Goal: Information Seeking & Learning: Compare options

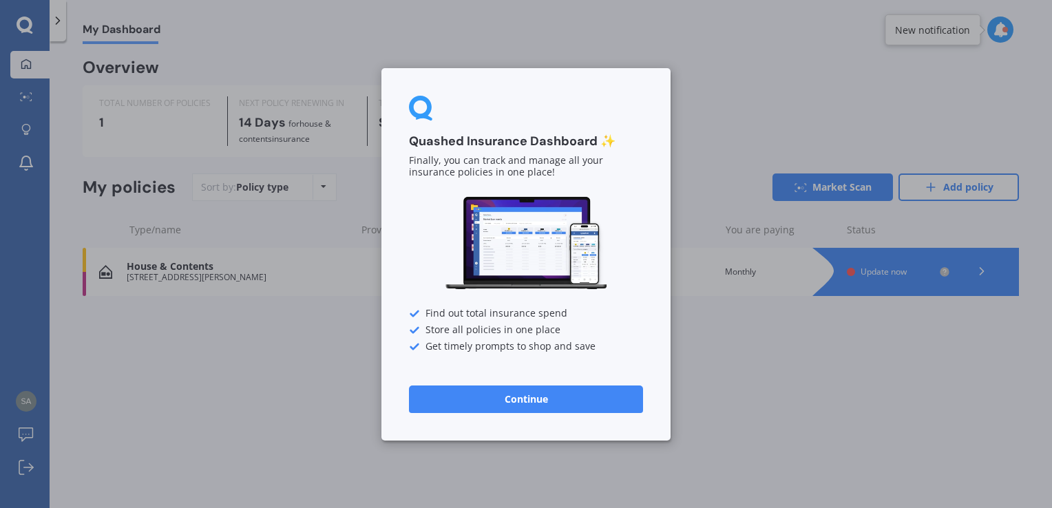
click at [573, 394] on button "Continue" at bounding box center [526, 399] width 234 height 28
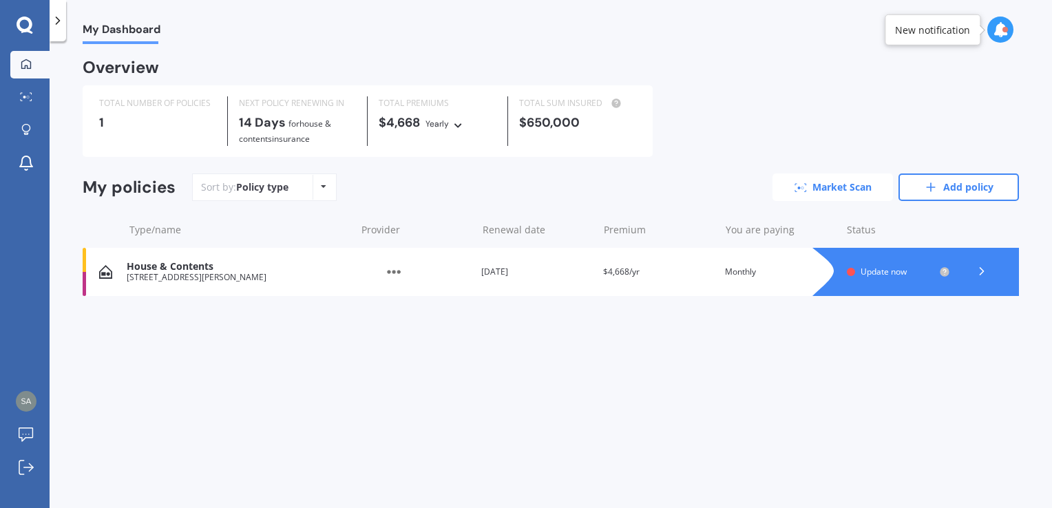
click at [857, 185] on link "Market Scan" at bounding box center [833, 188] width 121 height 28
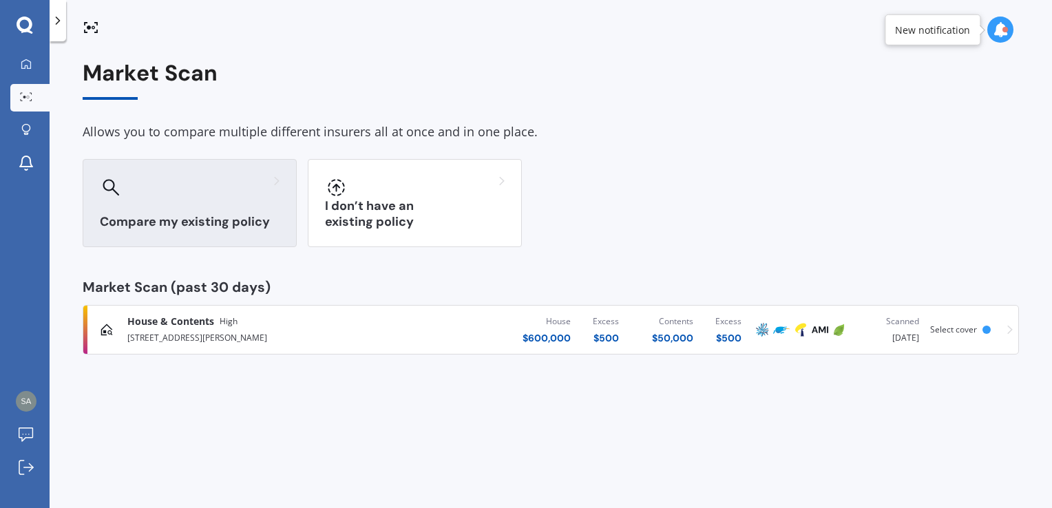
click at [257, 215] on h3 "Compare my existing policy" at bounding box center [190, 222] width 180 height 16
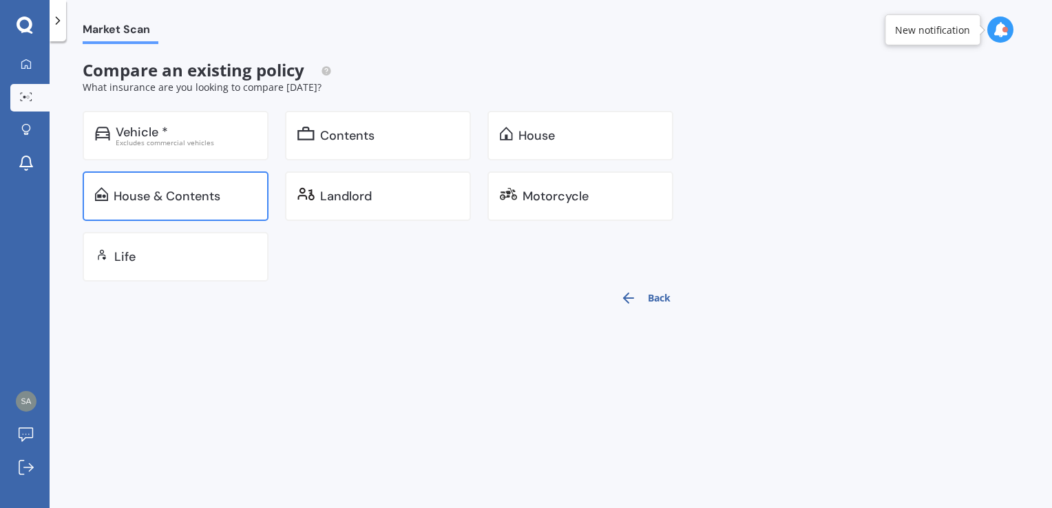
click at [199, 200] on div "House & Contents" at bounding box center [167, 196] width 107 height 14
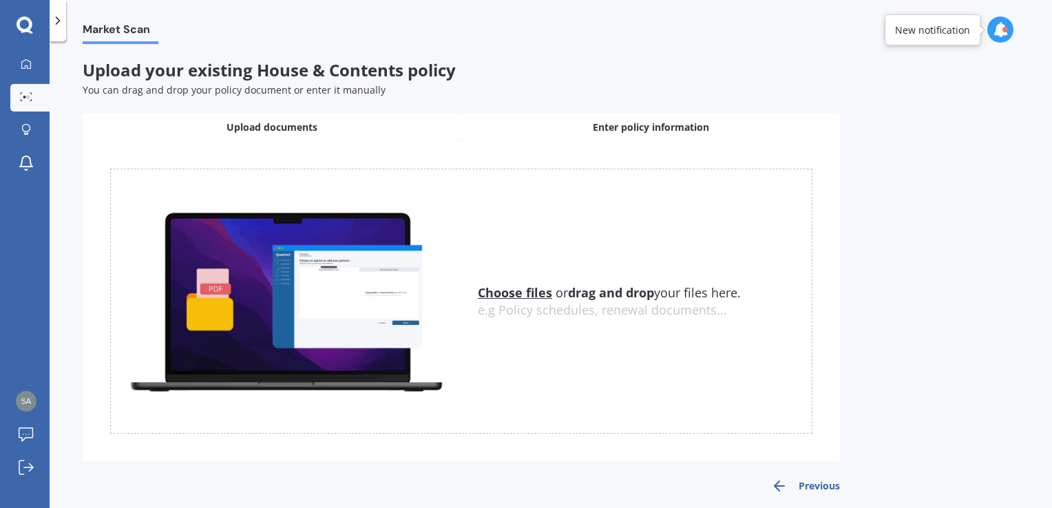
click at [522, 131] on div "Enter policy information" at bounding box center [650, 128] width 379 height 28
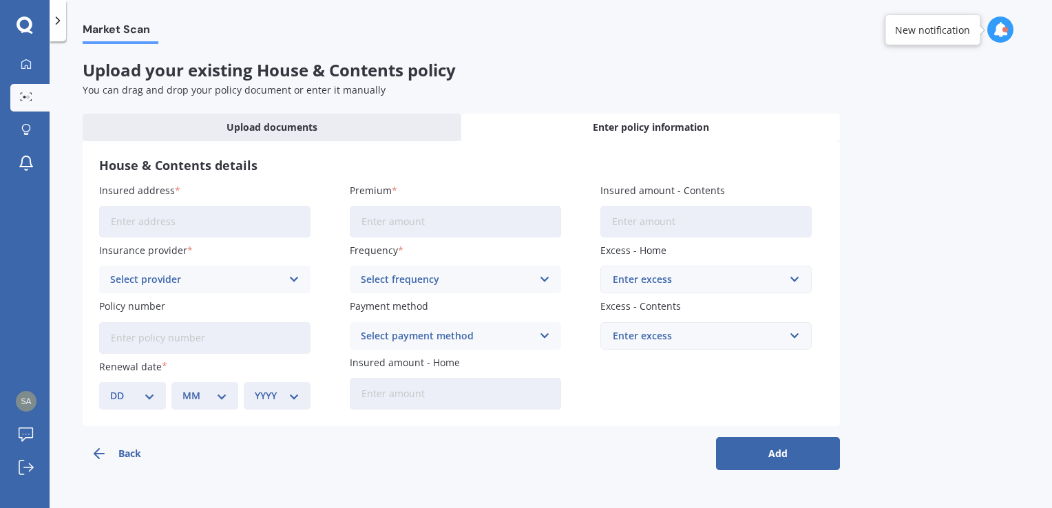
click at [276, 225] on input "Insured address" at bounding box center [204, 222] width 211 height 32
type input "[STREET_ADDRESS][PERSON_NAME]"
click at [226, 282] on div "Select provider" at bounding box center [195, 279] width 171 height 15
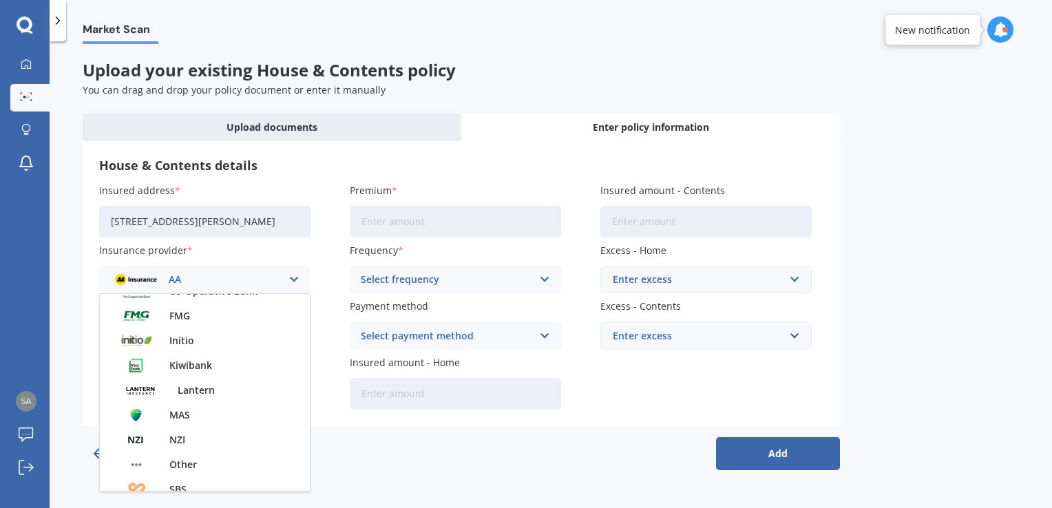
scroll to position [166, 0]
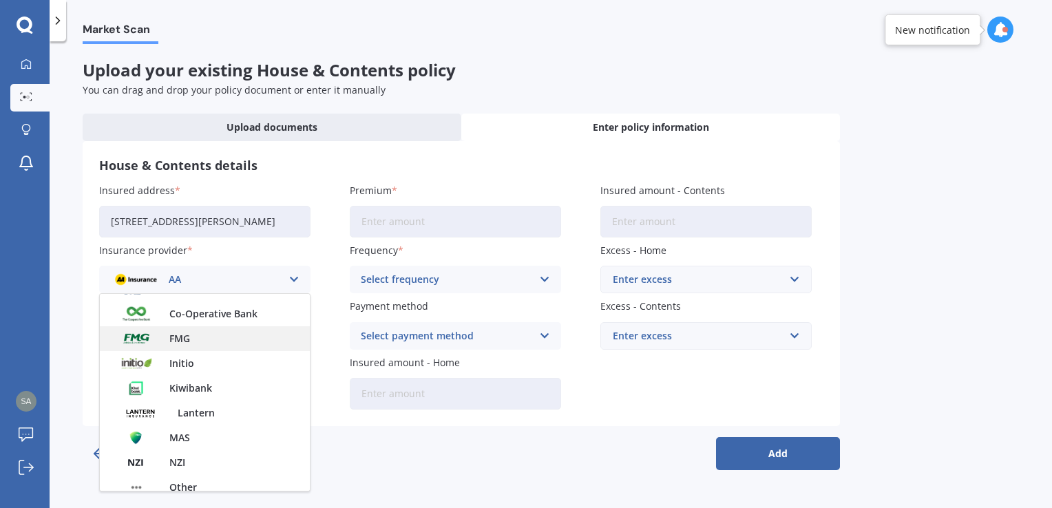
click at [207, 346] on div "FMG" at bounding box center [205, 338] width 210 height 25
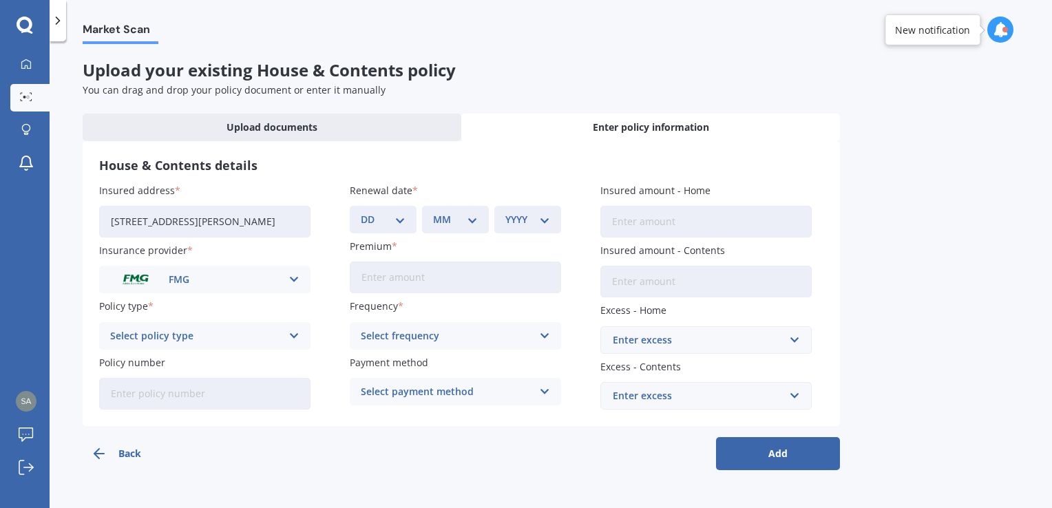
click at [240, 344] on div "Select policy type Home and Contents" at bounding box center [204, 336] width 211 height 28
click at [220, 363] on div "Home and Contents" at bounding box center [205, 363] width 210 height 25
click at [376, 220] on select "DD 01 02 03 04 05 06 07 08 09 10 11 12 13 14 15 16 17 18 19 20 21 22 23 24 25 2…" at bounding box center [383, 219] width 45 height 15
select select "15"
click at [361, 212] on select "DD 01 02 03 04 05 06 07 08 09 10 11 12 13 14 15 16 17 18 19 20 21 22 23 24 25 2…" at bounding box center [383, 219] width 45 height 15
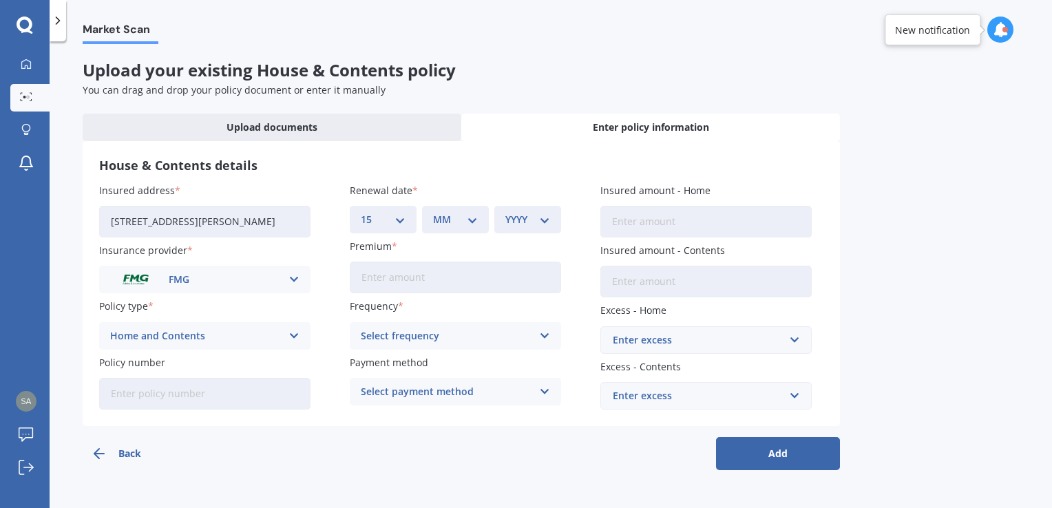
click at [459, 210] on div "MM 01 02 03 04 05 06 07 08 09 10 11 12" at bounding box center [455, 220] width 67 height 28
click at [466, 231] on div "MM 01 02 03 04 05 06 07 08 09 10 11 12" at bounding box center [455, 220] width 67 height 28
click at [464, 224] on select "MM 01 02 03 04 05 06 07 08 09 10 11 12" at bounding box center [455, 219] width 45 height 15
select select "09"
click at [433, 212] on select "MM 01 02 03 04 05 06 07 08 09 10 11 12" at bounding box center [455, 219] width 45 height 15
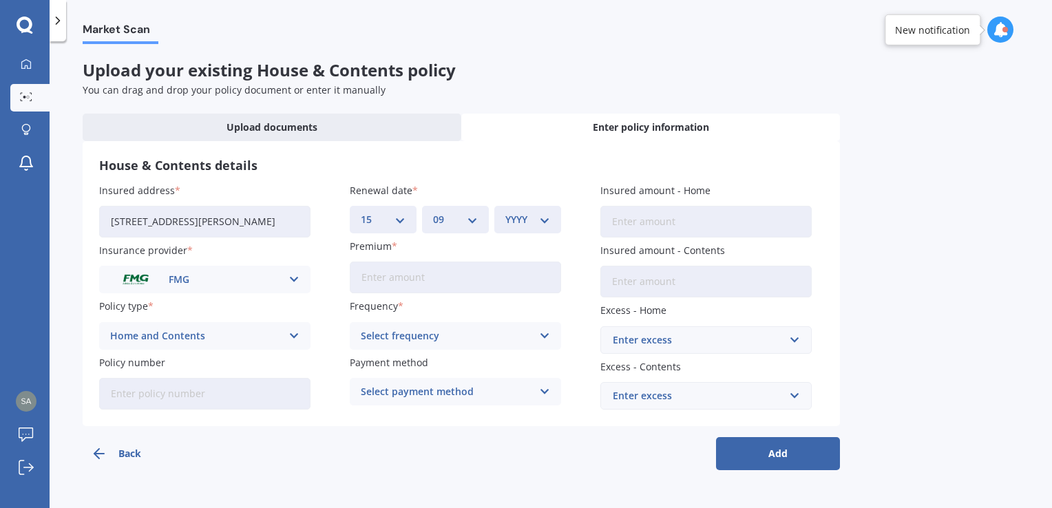
click at [556, 218] on div "YYYY 2027 2026 2025 2024 2023 2022 2021 2020 2019 2018 2017 2016 2015 2014 2013…" at bounding box center [527, 220] width 67 height 28
click at [543, 220] on select "YYYY 2027 2026 2025 2024 2023 2022 2021 2020 2019 2018 2017 2016 2015 2014 2013…" at bounding box center [527, 219] width 45 height 15
select select "2025"
click at [505, 212] on select "YYYY 2027 2026 2025 2024 2023 2022 2021 2020 2019 2018 2017 2016 2015 2014 2013…" at bounding box center [527, 219] width 45 height 15
click at [449, 280] on input "Premium" at bounding box center [455, 278] width 211 height 32
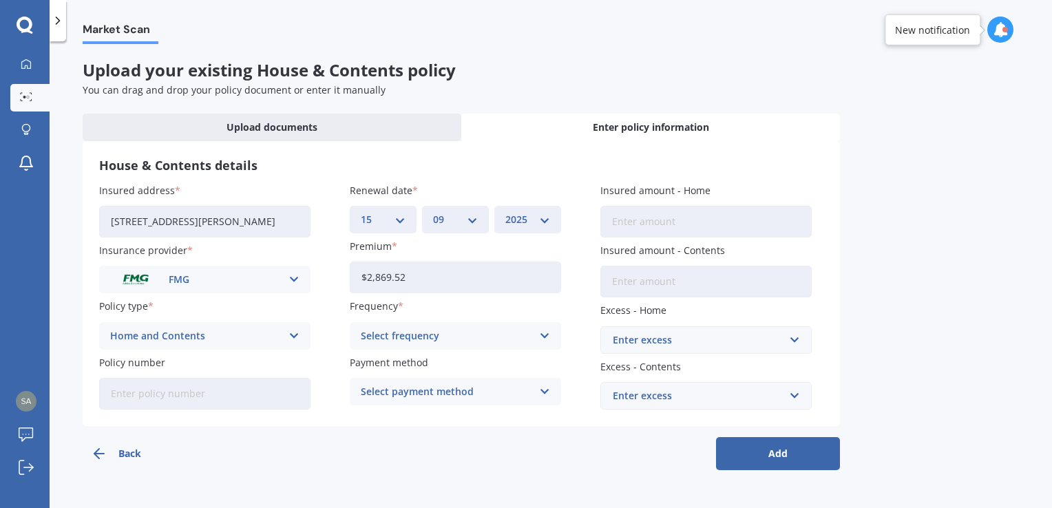
type input "$2,869.52"
click at [499, 326] on div "Select frequency Yearly Six-Monthly Quarterly Monthly Fortnightly Weekly" at bounding box center [455, 336] width 211 height 28
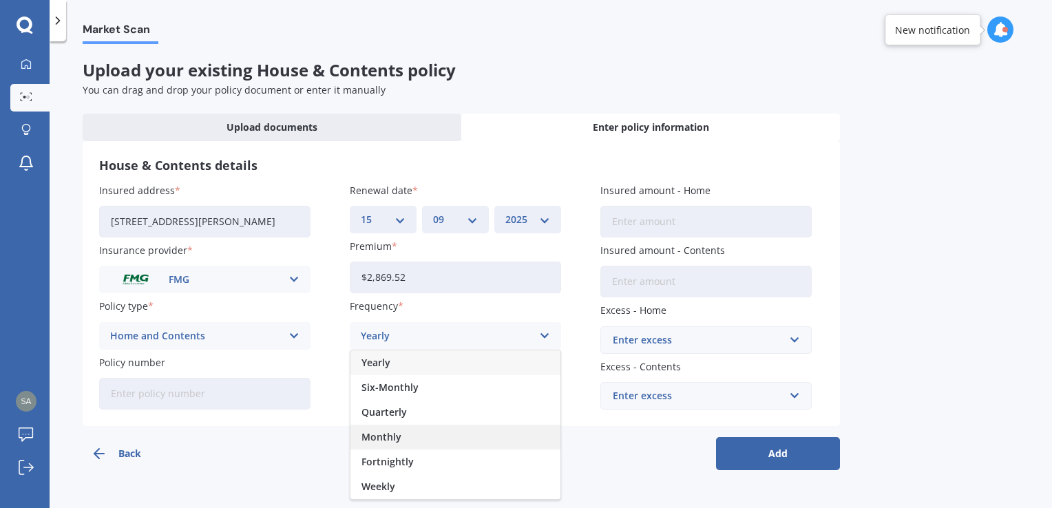
click at [427, 445] on div "Monthly" at bounding box center [456, 437] width 210 height 25
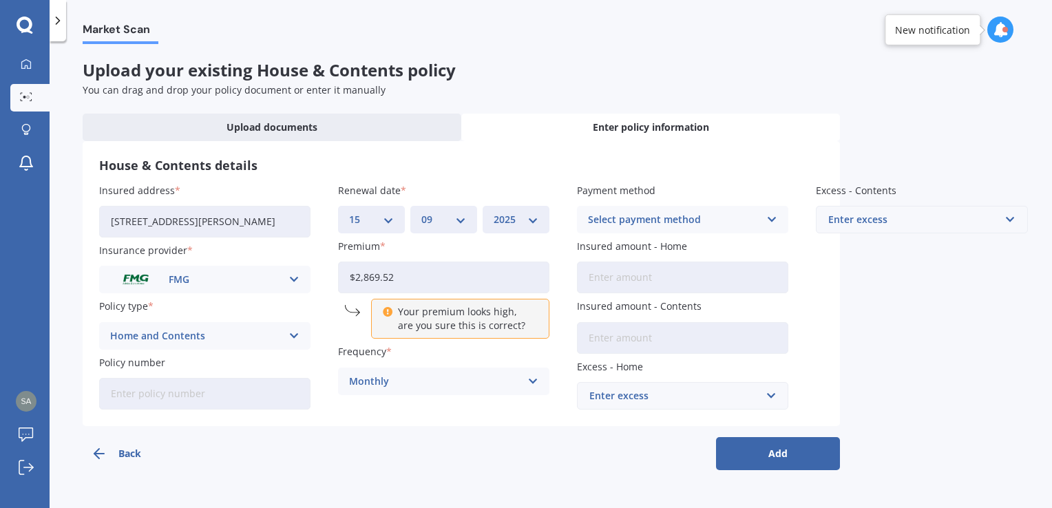
drag, startPoint x: 452, startPoint y: 280, endPoint x: 425, endPoint y: 274, distance: 27.6
click at [425, 274] on input "$2,869.52" at bounding box center [443, 278] width 211 height 32
click at [406, 379] on div "Monthly" at bounding box center [434, 381] width 171 height 15
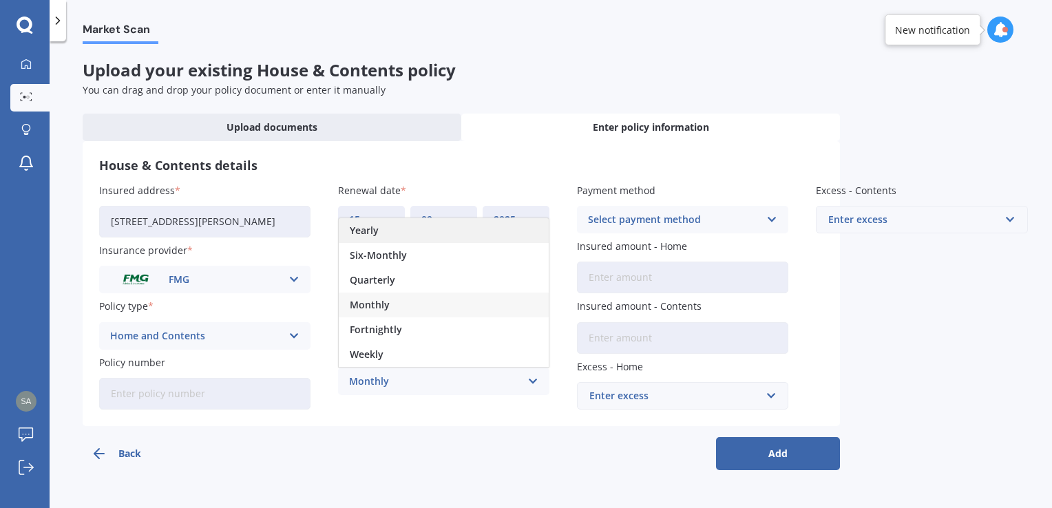
click at [388, 236] on div "Yearly" at bounding box center [444, 230] width 210 height 25
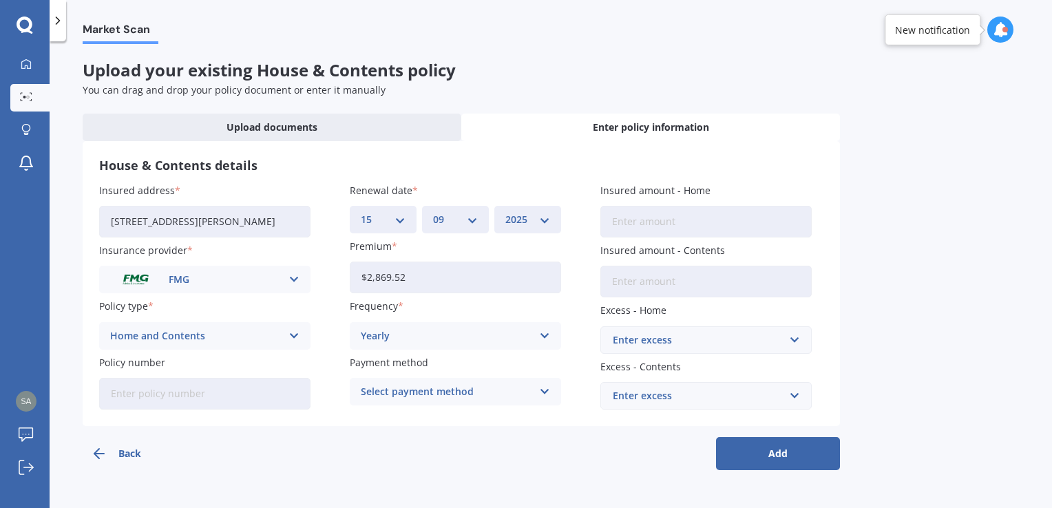
click at [496, 390] on div "Select payment method" at bounding box center [446, 391] width 171 height 15
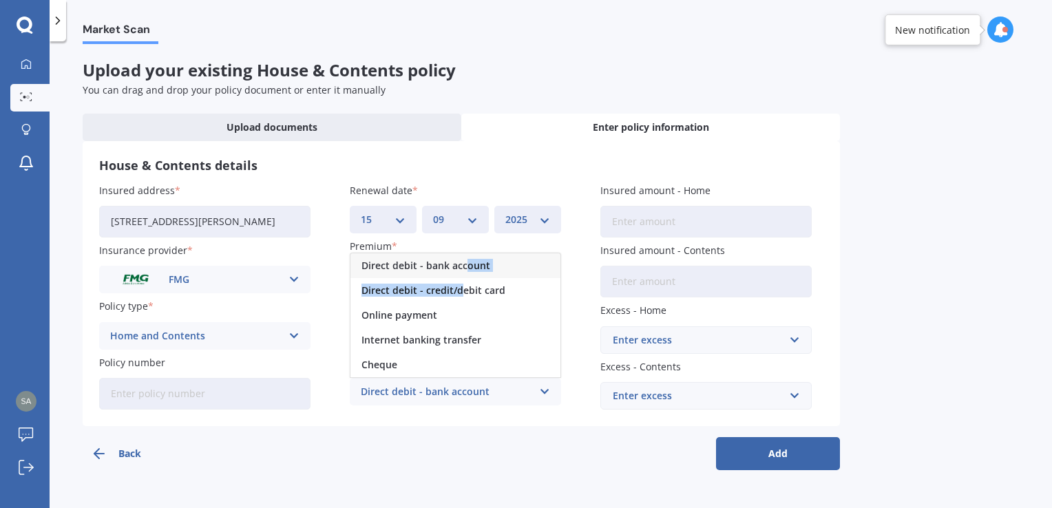
drag, startPoint x: 461, startPoint y: 299, endPoint x: 463, endPoint y: 265, distance: 33.9
click at [463, 265] on div "Direct debit - bank account Direct debit - credit/debit card Online payment Int…" at bounding box center [455, 315] width 211 height 125
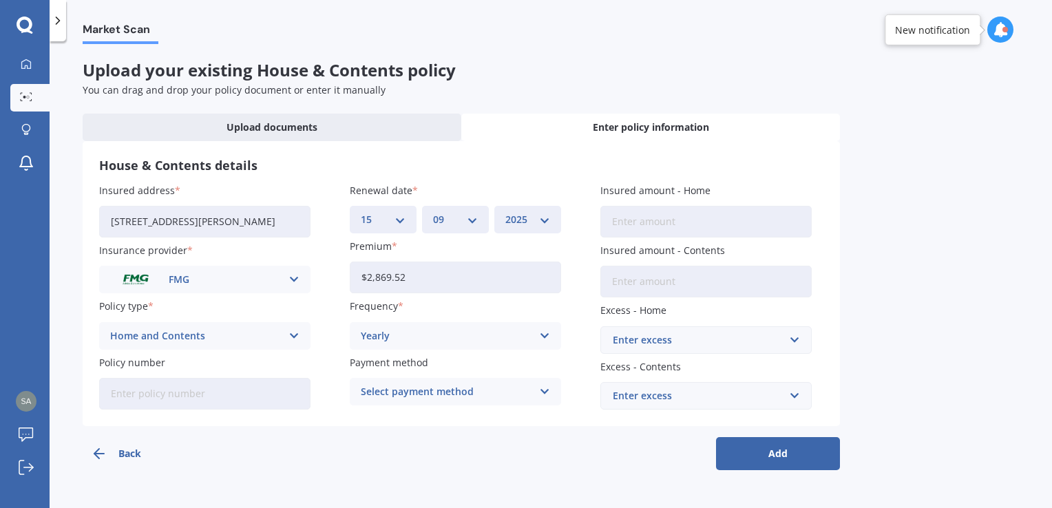
click at [439, 387] on div "Select payment method" at bounding box center [446, 391] width 171 height 15
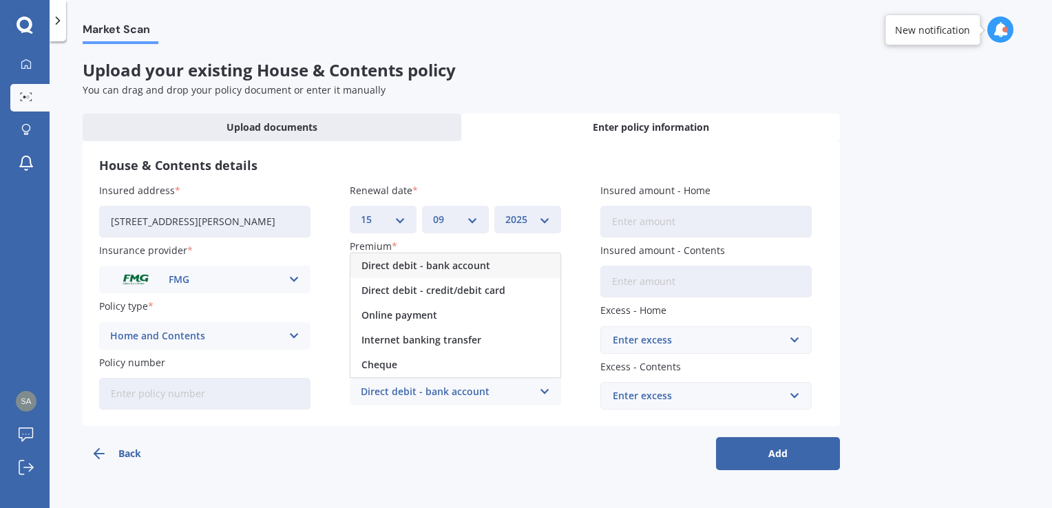
click at [438, 263] on span "Direct debit - bank account" at bounding box center [426, 266] width 129 height 10
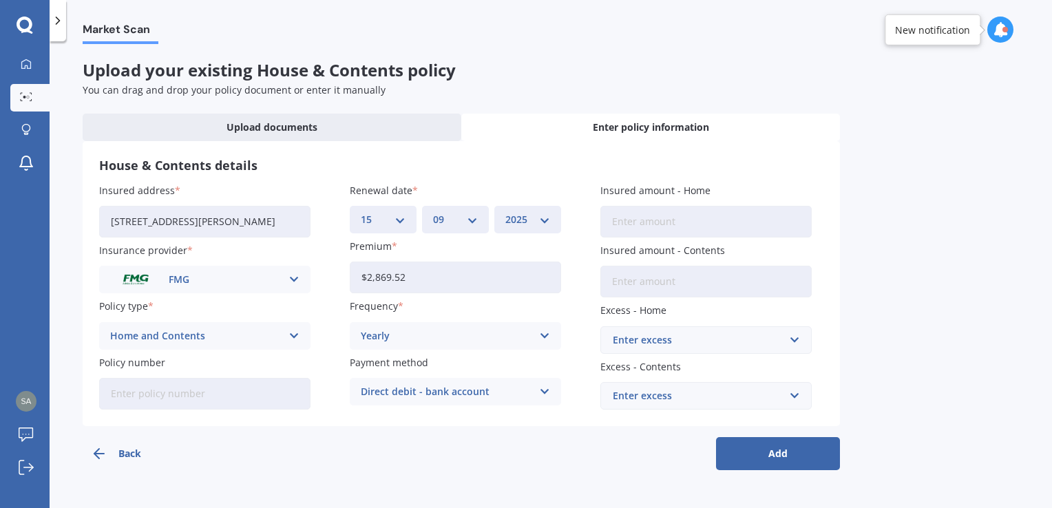
click at [641, 219] on input "Insured amount - Home" at bounding box center [705, 222] width 211 height 32
type input "$600,000"
click at [634, 279] on input "Insured amount - Contents" at bounding box center [705, 282] width 211 height 32
type input "$53,000"
click at [678, 333] on div "Enter excess" at bounding box center [698, 340] width 170 height 15
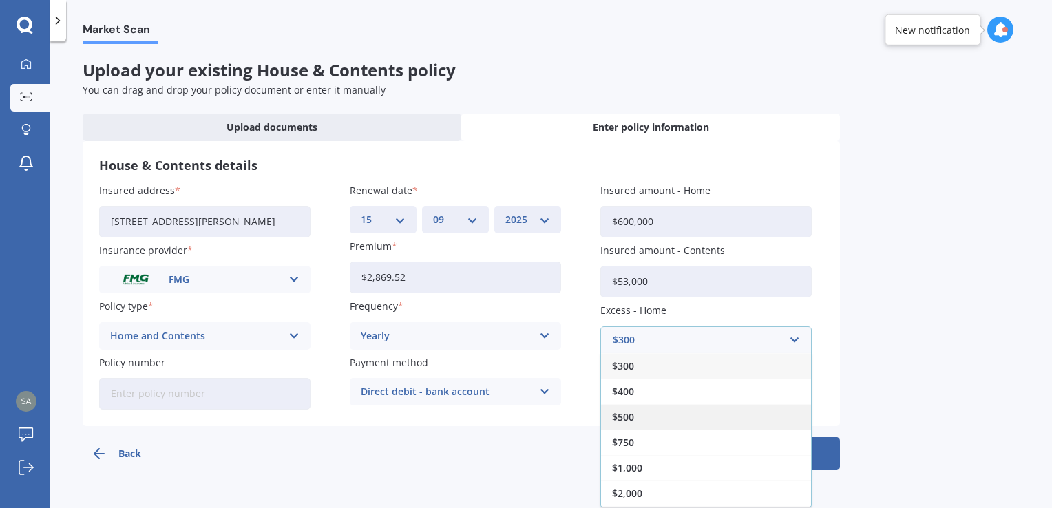
click at [652, 413] on div "$500" at bounding box center [706, 416] width 210 height 25
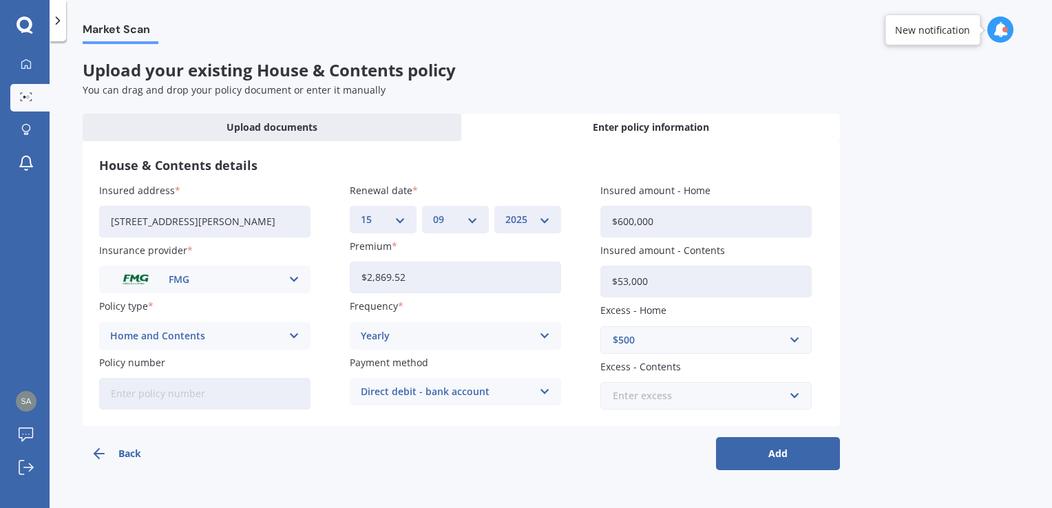
click at [650, 386] on input "text" at bounding box center [701, 396] width 199 height 26
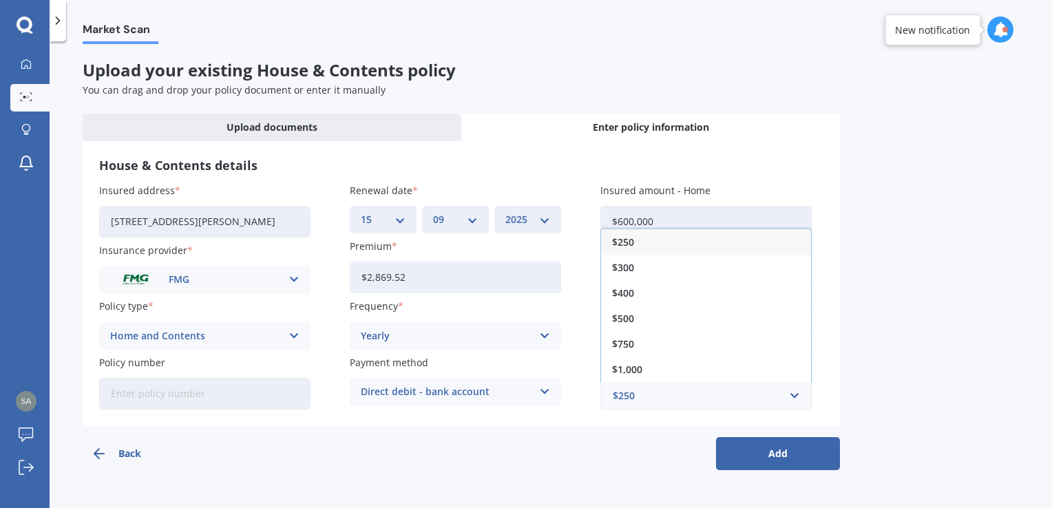
click at [646, 310] on div "$500" at bounding box center [706, 318] width 210 height 25
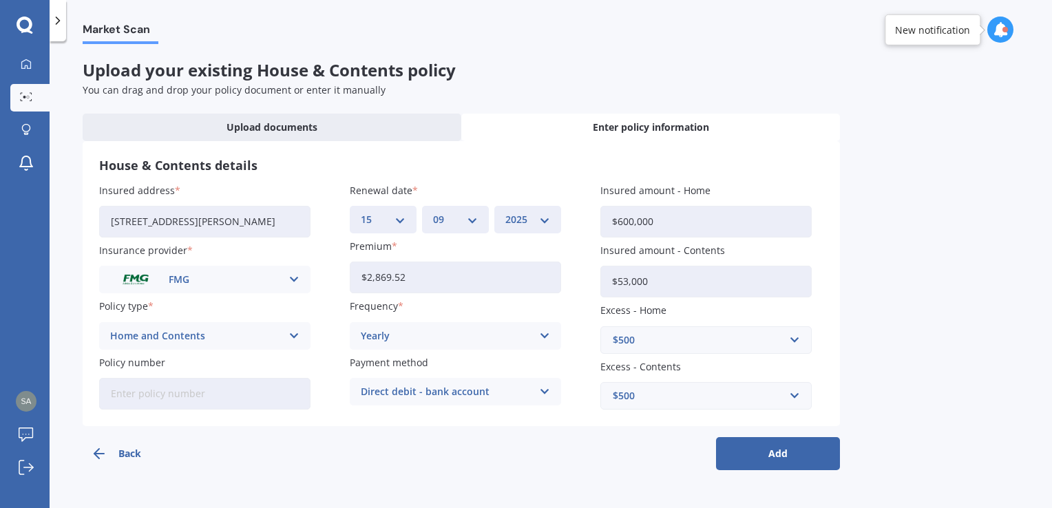
click at [782, 449] on button "Add" at bounding box center [778, 453] width 124 height 33
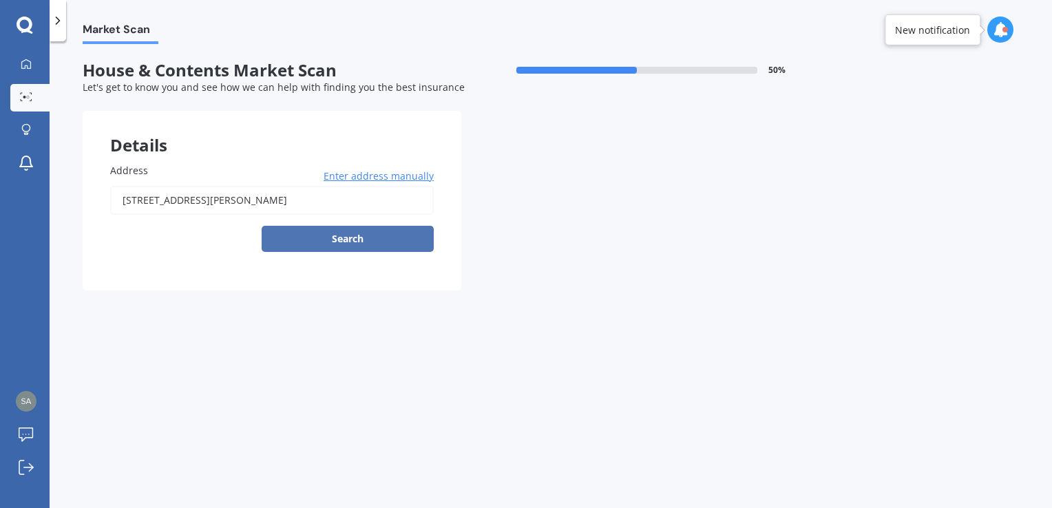
click at [395, 244] on button "Search" at bounding box center [348, 239] width 172 height 26
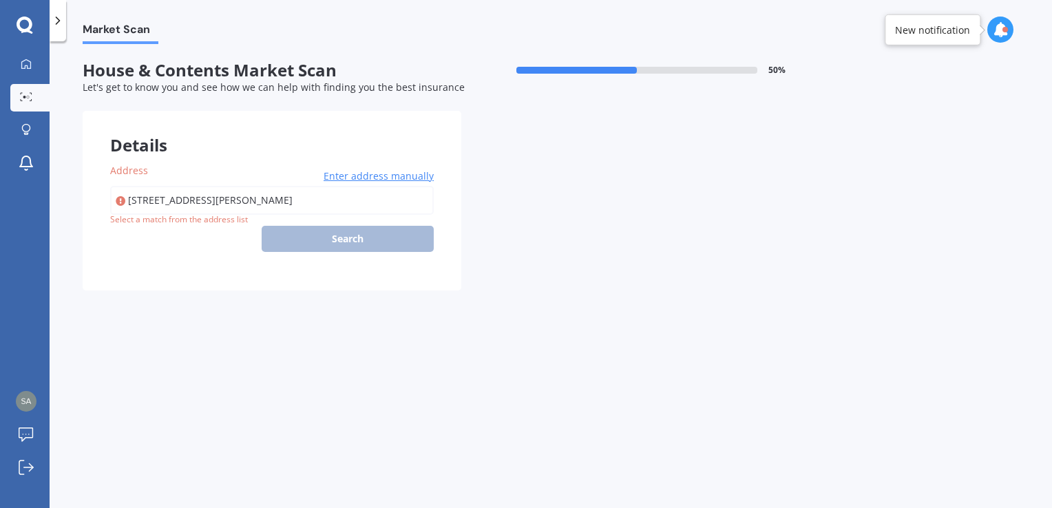
type input "[STREET_ADDRESS][PERSON_NAME]"
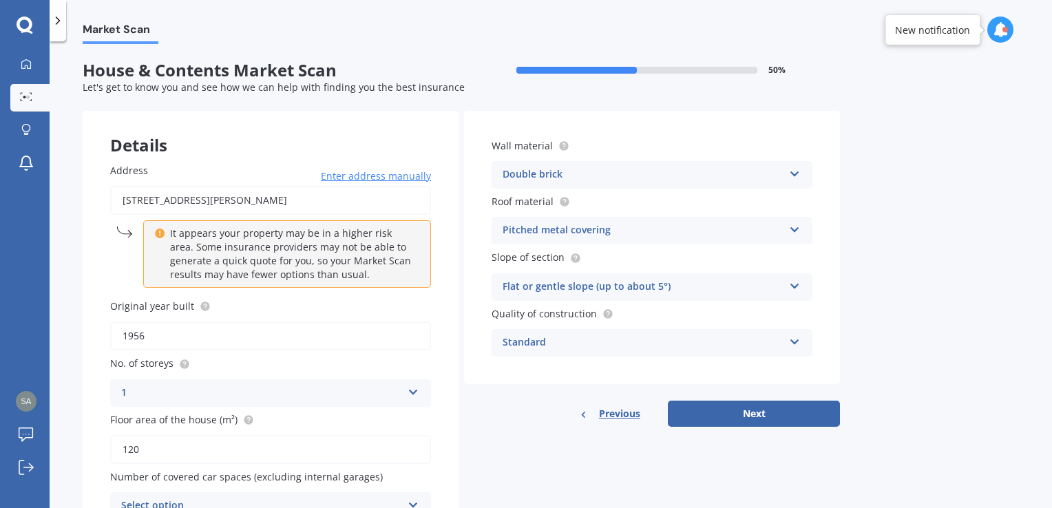
click at [581, 178] on div "Double brick" at bounding box center [643, 175] width 281 height 17
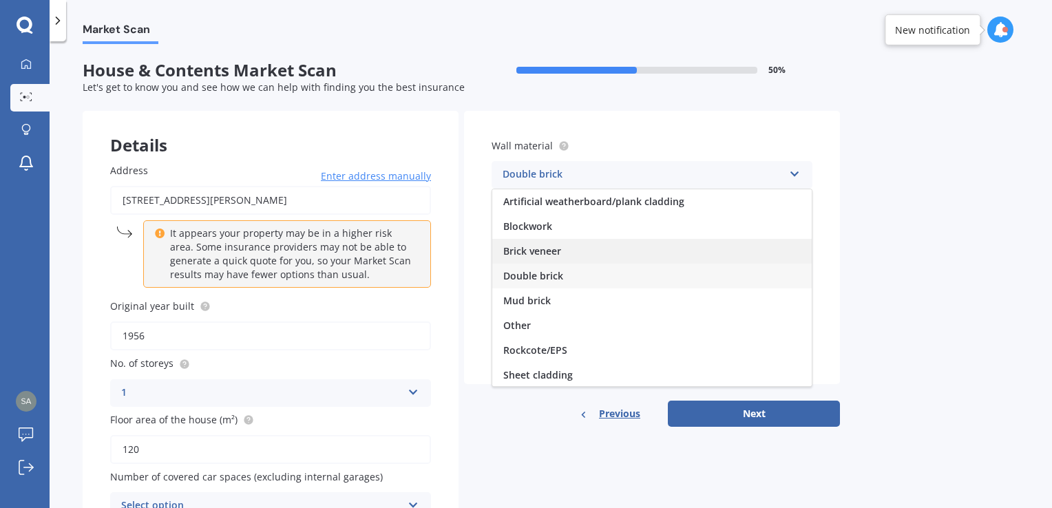
click at [547, 249] on span "Brick veneer" at bounding box center [532, 250] width 58 height 13
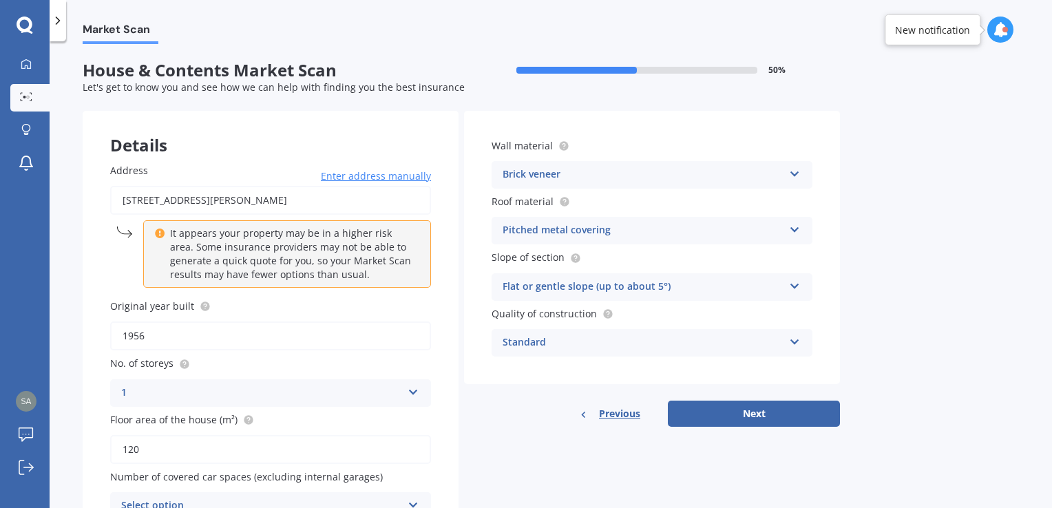
click at [587, 225] on div "Pitched metal covering" at bounding box center [643, 230] width 281 height 17
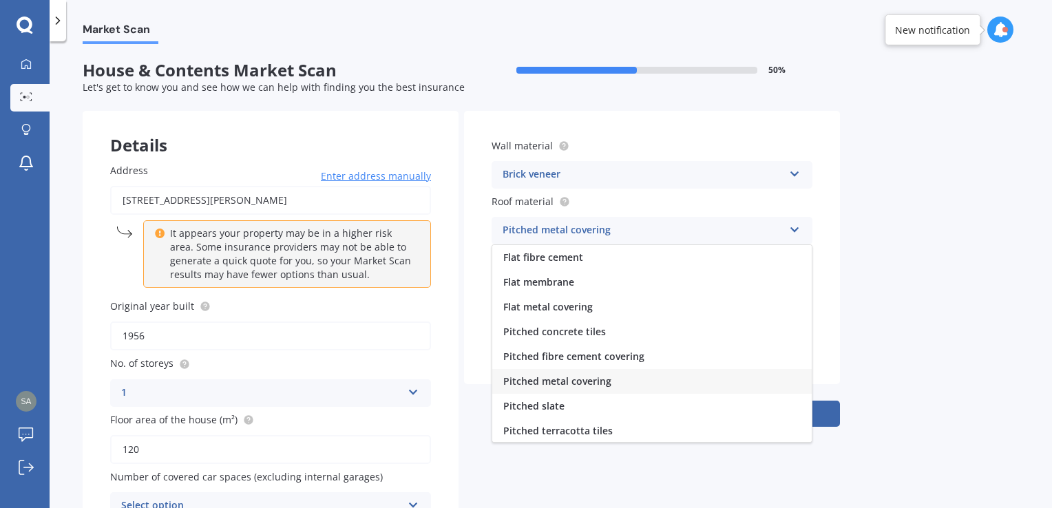
click at [587, 225] on div "Pitched metal covering" at bounding box center [643, 230] width 281 height 17
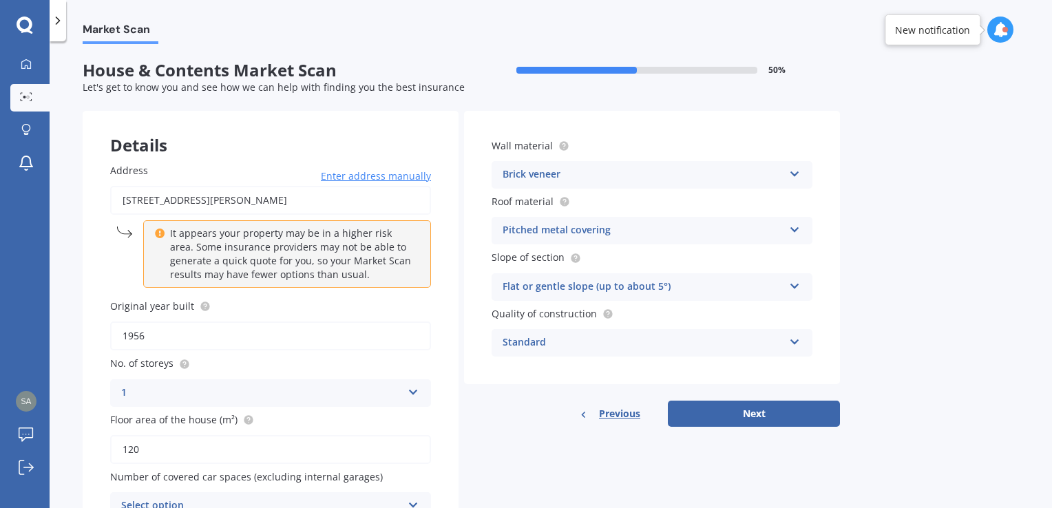
click at [587, 225] on div "Pitched metal covering" at bounding box center [643, 230] width 281 height 17
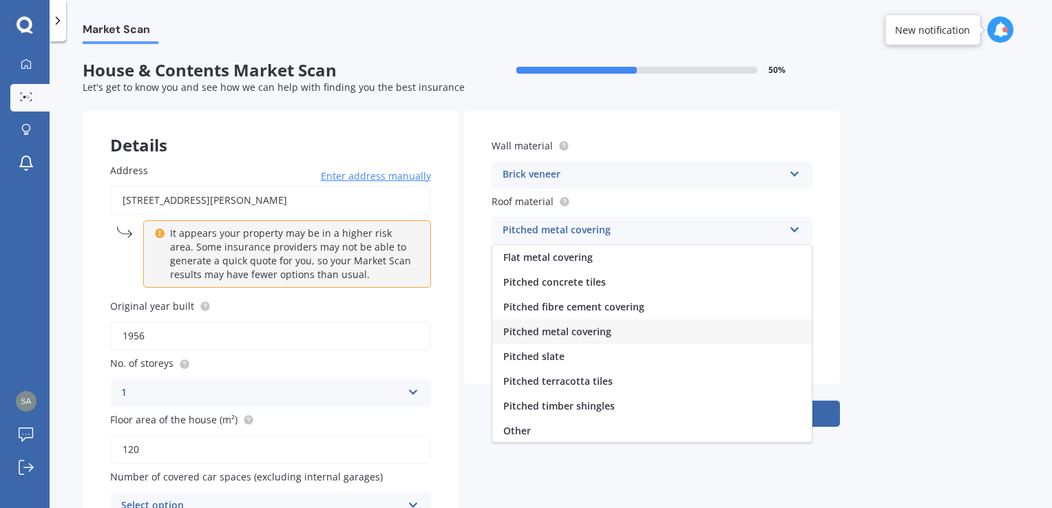
scroll to position [50, 0]
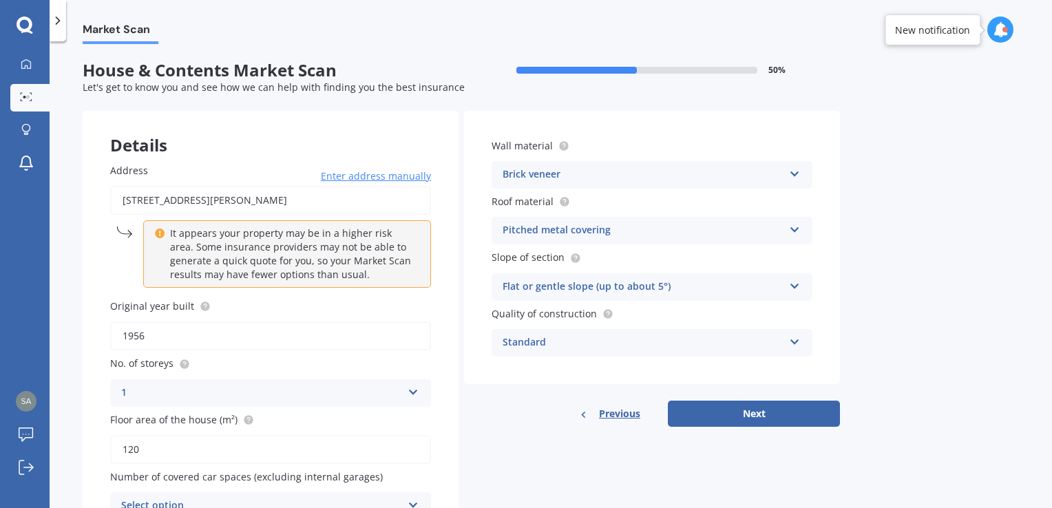
click at [890, 286] on div "Market Scan House & Contents Market Scan 50 % Let's get to know you and see how…" at bounding box center [551, 277] width 1003 height 467
click at [632, 334] on div "Standard Standard High Prestige" at bounding box center [652, 343] width 321 height 28
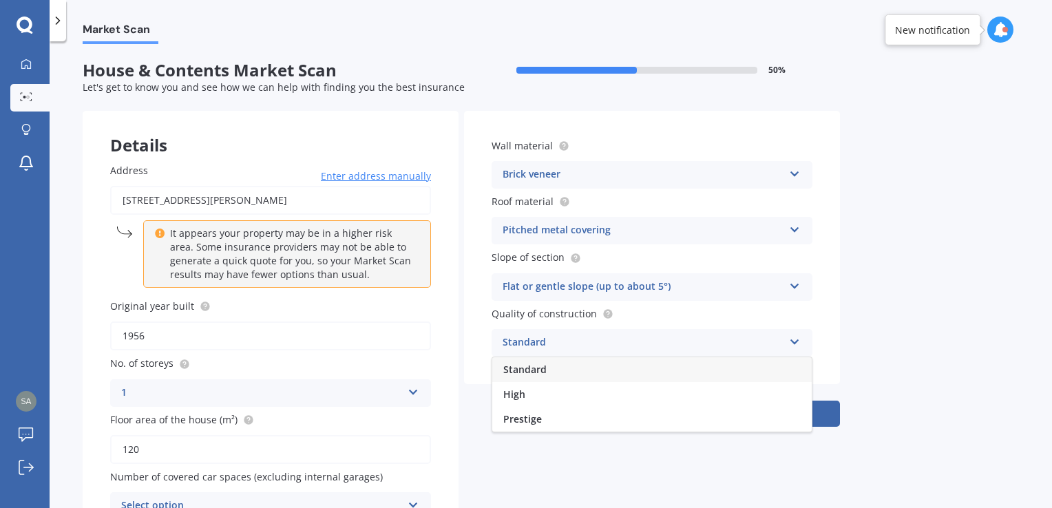
click at [631, 334] on div "Standard Standard High Prestige" at bounding box center [652, 343] width 321 height 28
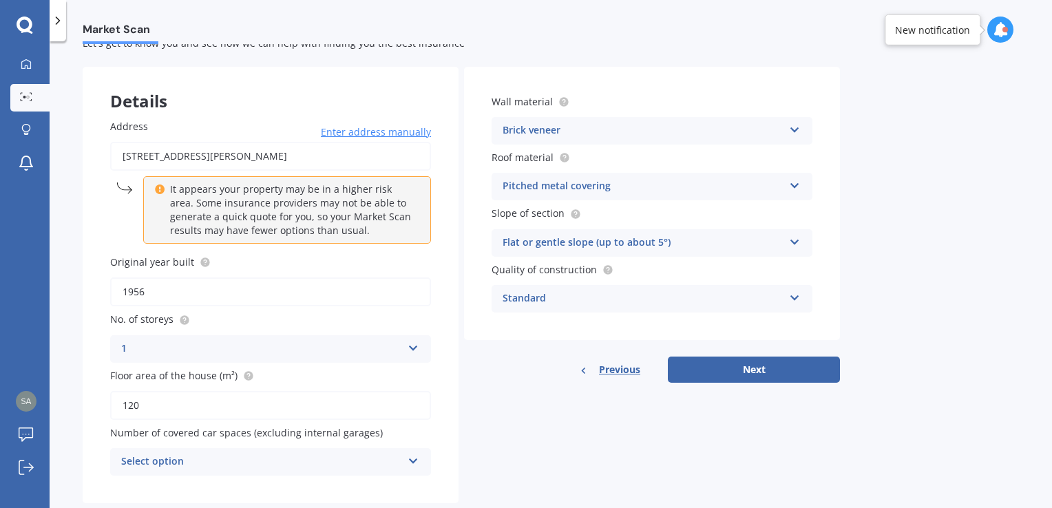
scroll to position [69, 0]
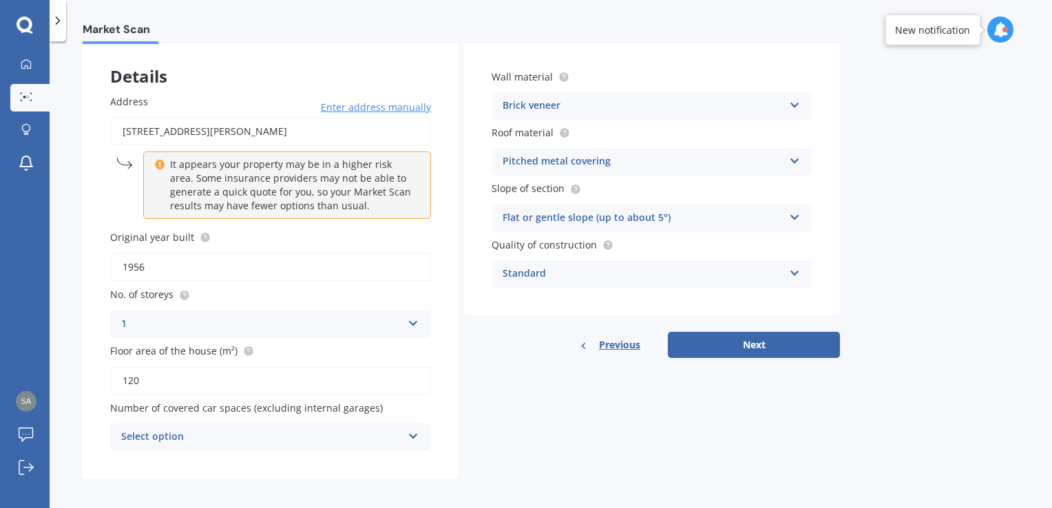
click at [281, 438] on div "Select option" at bounding box center [261, 437] width 281 height 17
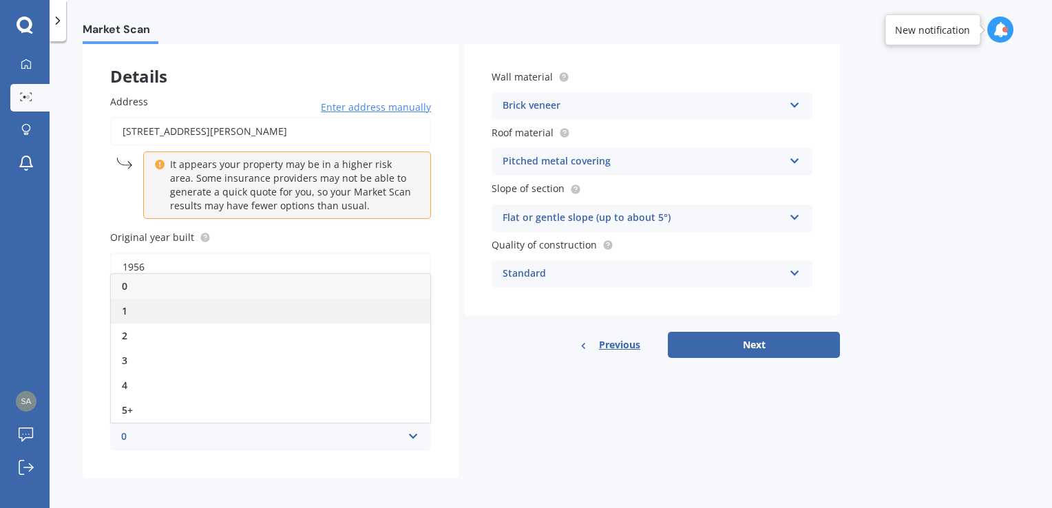
click at [229, 307] on div "1" at bounding box center [271, 311] width 320 height 25
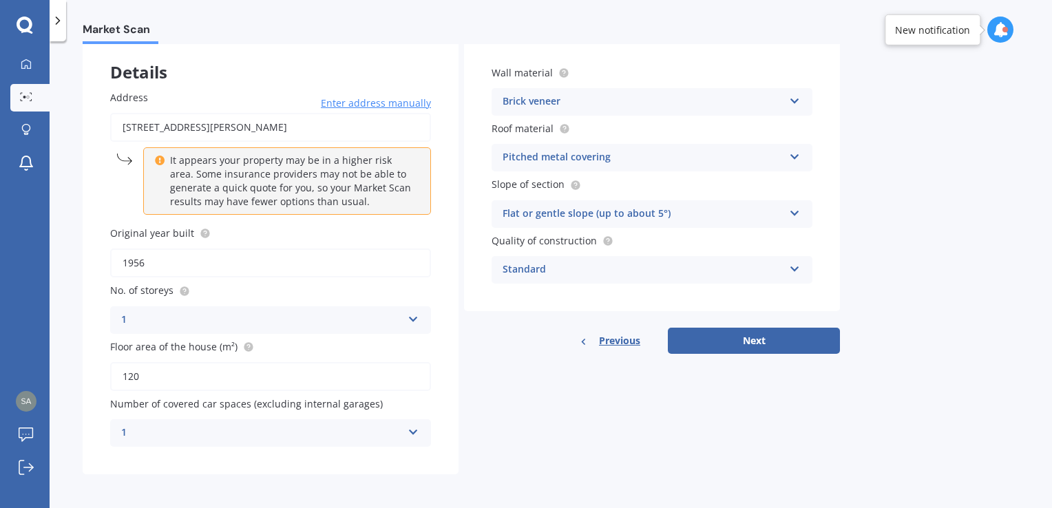
scroll to position [74, 0]
click at [780, 343] on button "Next" at bounding box center [754, 340] width 172 height 26
select select "20"
select select "11"
select select "1996"
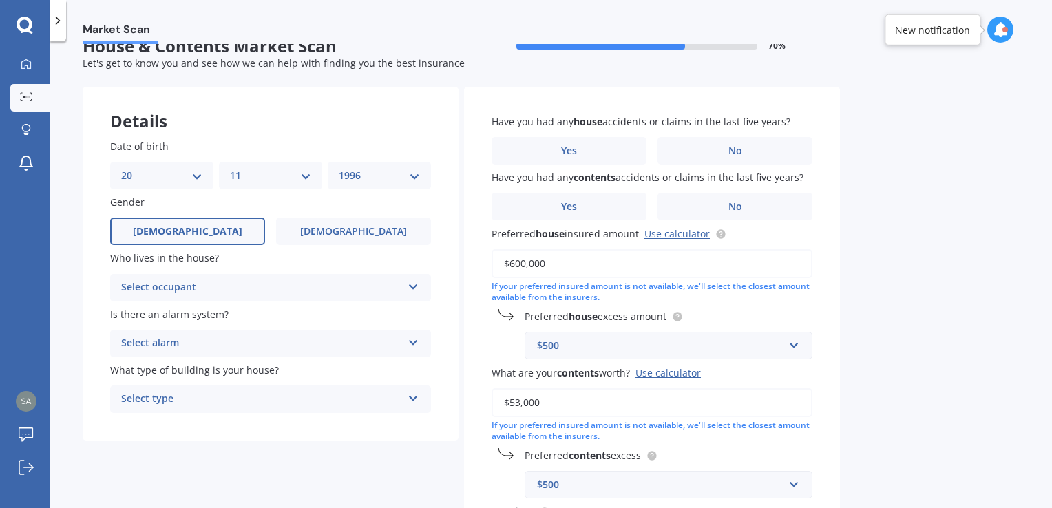
scroll to position [0, 0]
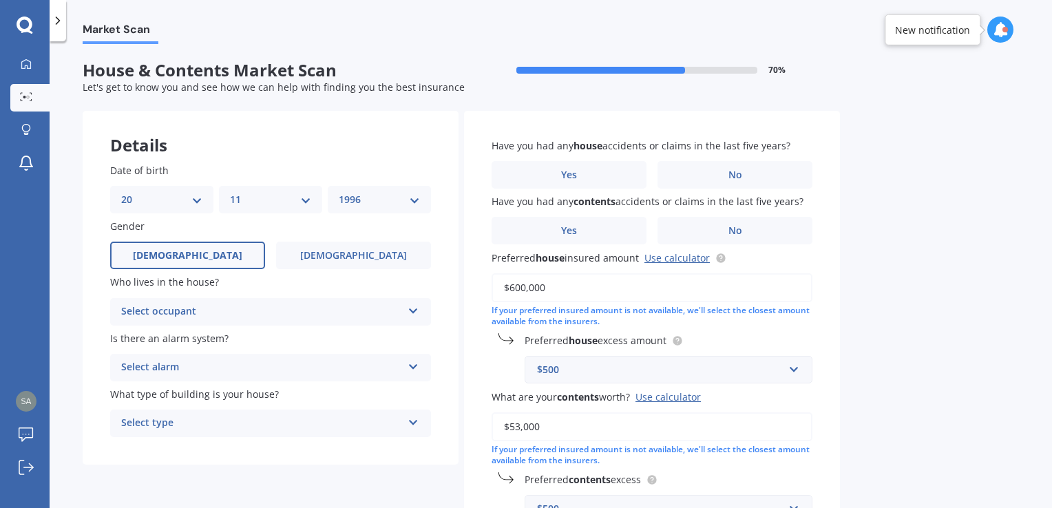
click at [205, 201] on div "DD 01 02 03 04 05 06 07 08 09 10 11 12 13 14 15 16 17 18 19 20 21 22 23 24 25 2…" at bounding box center [161, 200] width 103 height 28
click at [196, 368] on div "Select alarm" at bounding box center [261, 367] width 281 height 17
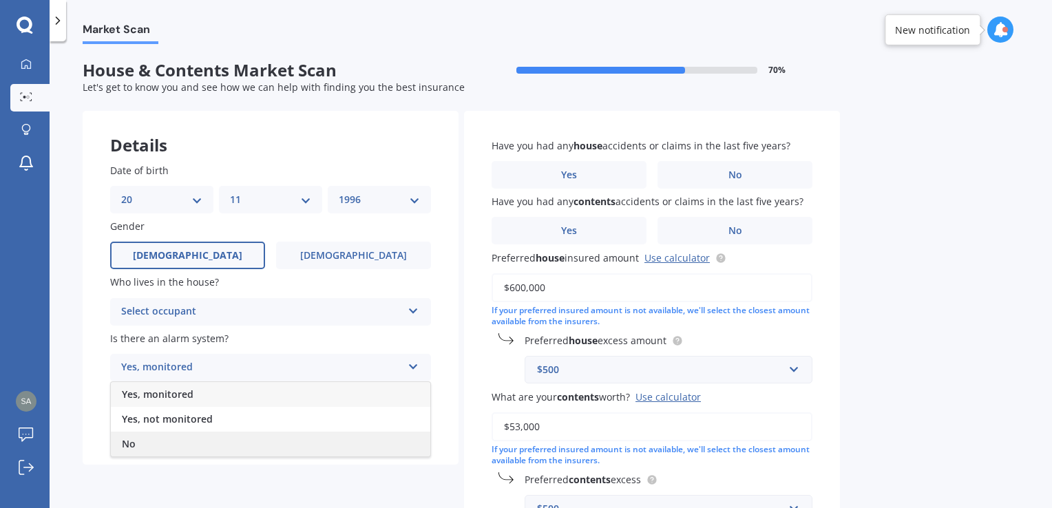
click at [189, 439] on div "No" at bounding box center [271, 444] width 320 height 25
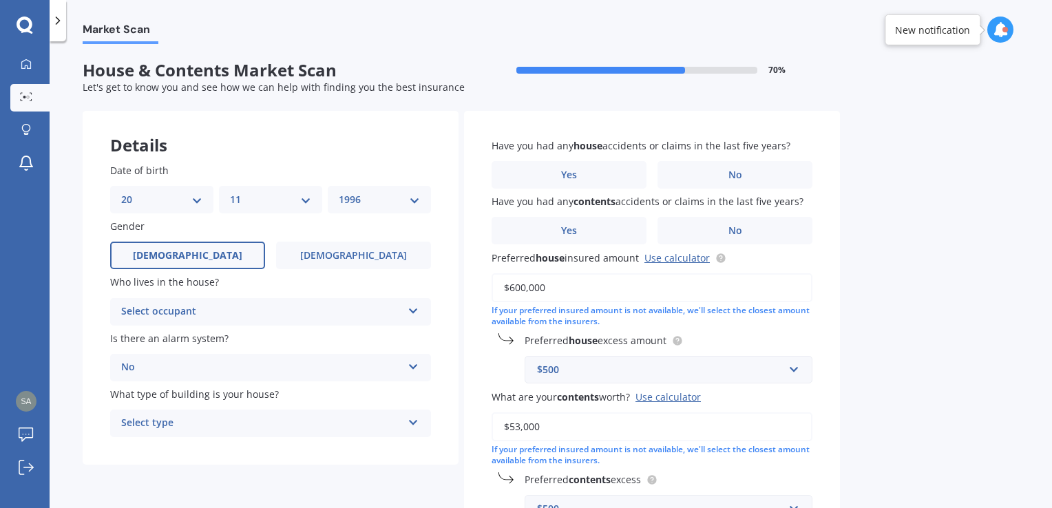
click at [231, 311] on div "Select occupant" at bounding box center [261, 312] width 281 height 17
click at [207, 345] on div "Owner" at bounding box center [271, 338] width 320 height 25
click at [204, 422] on div "Select type" at bounding box center [261, 423] width 281 height 17
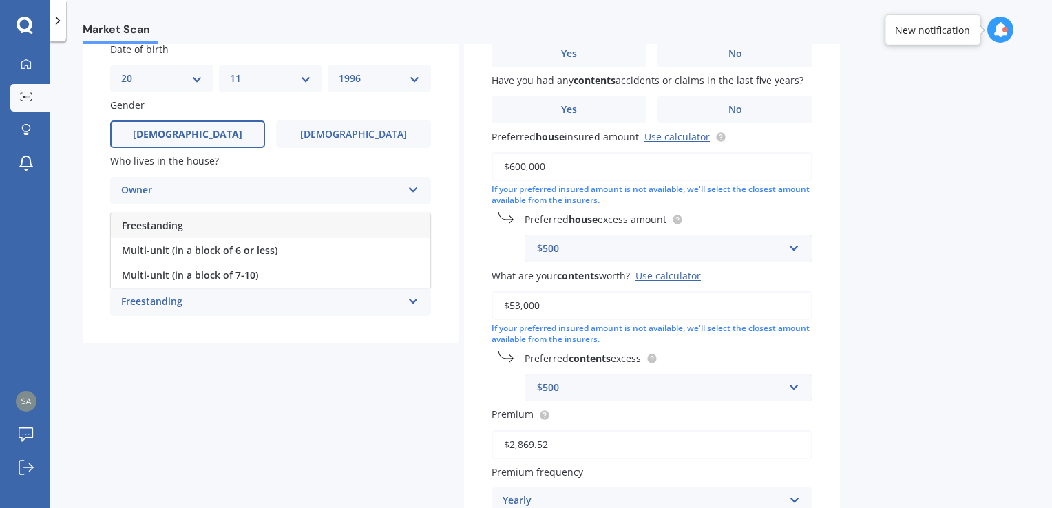
scroll to position [138, 0]
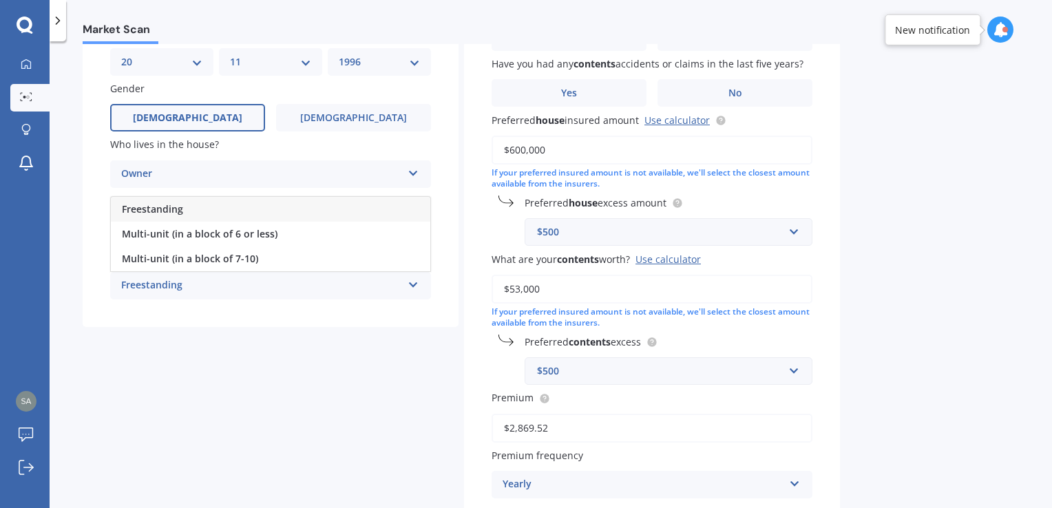
click at [224, 211] on div "Freestanding" at bounding box center [271, 209] width 320 height 25
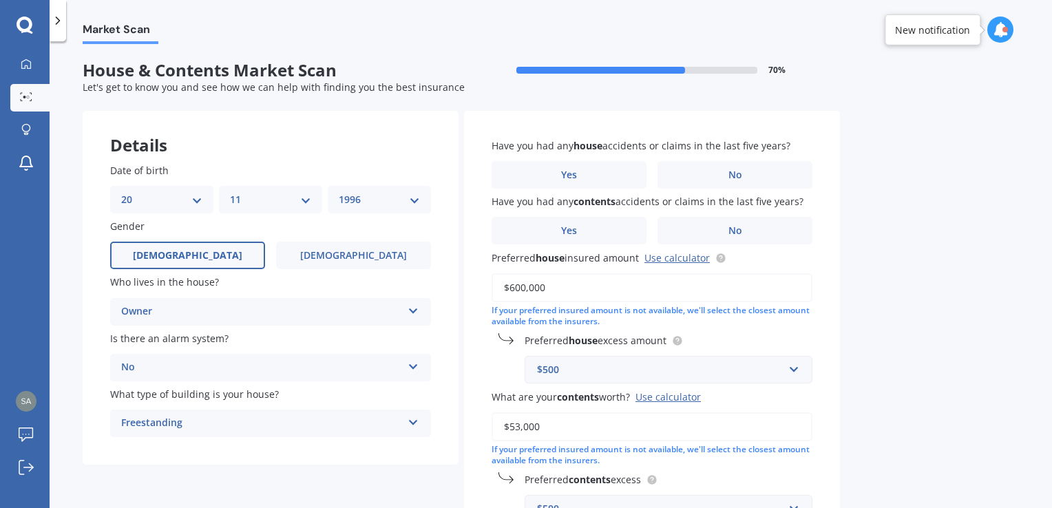
click at [192, 208] on div "DD 01 02 03 04 05 06 07 08 09 10 11 12 13 14 15 16 17 18 19 20 21 22 23 24 25 2…" at bounding box center [161, 200] width 103 height 28
click at [194, 198] on select "DD 01 02 03 04 05 06 07 08 09 10 11 12 13 14 15 16 17 18 19 20 21 22 23 24 25 2…" at bounding box center [161, 199] width 81 height 15
select select "04"
click at [121, 192] on select "DD 01 02 03 04 05 06 07 08 09 10 11 12 13 14 15 16 17 18 19 20 21 22 23 24 25 2…" at bounding box center [161, 199] width 81 height 15
click at [258, 201] on select "MM 01 02 03 04 05 06 07 08 09 10 11 12" at bounding box center [270, 199] width 81 height 15
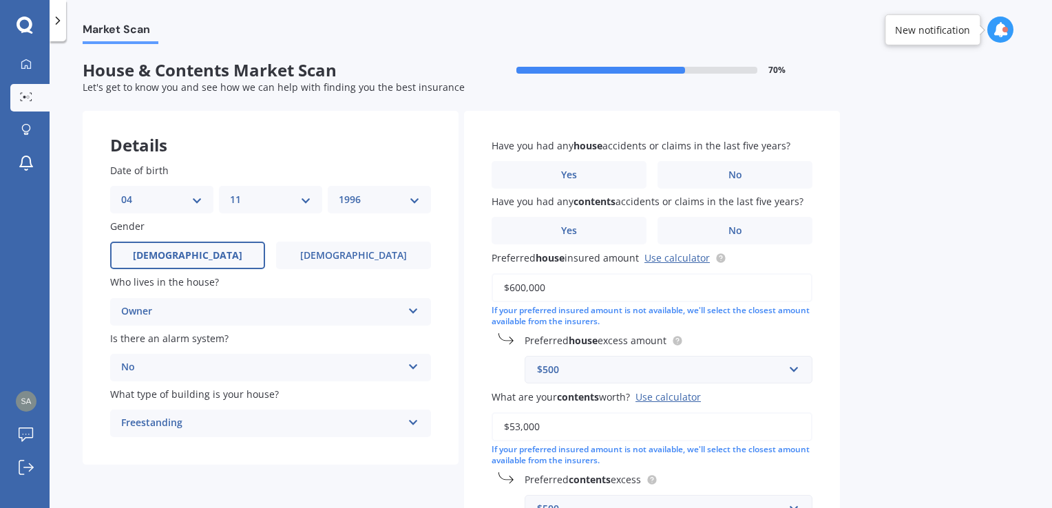
select select "01"
click at [230, 192] on select "MM 01 02 03 04 05 06 07 08 09 10 11 12" at bounding box center [270, 199] width 81 height 15
click at [359, 198] on select "YYYY 2009 2008 2007 2006 2005 2004 2003 2002 2001 2000 1999 1998 1997 1996 1995…" at bounding box center [379, 199] width 81 height 15
select select "1997"
click at [339, 192] on select "YYYY 2009 2008 2007 2006 2005 2004 2003 2002 2001 2000 1999 1998 1997 1996 1995…" at bounding box center [379, 199] width 81 height 15
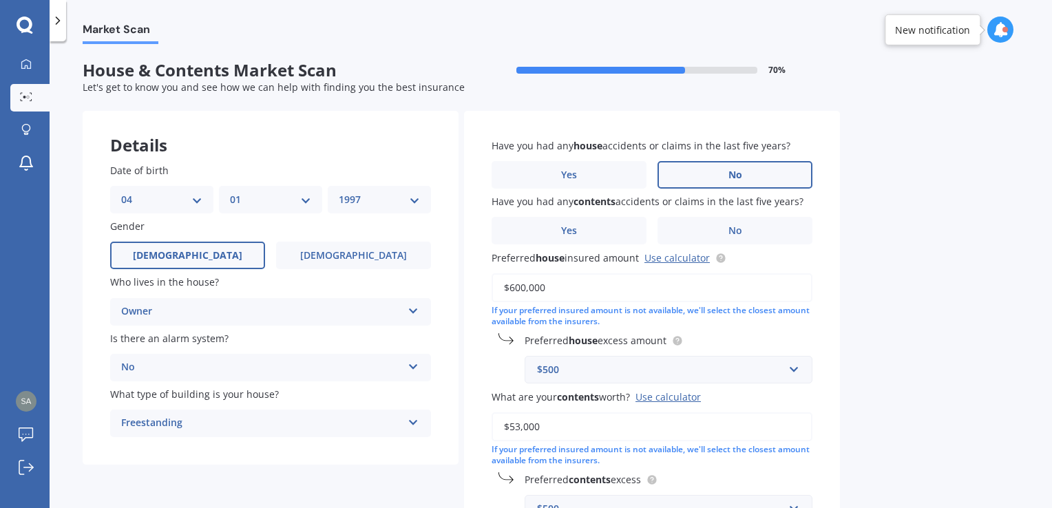
click at [684, 168] on label "No" at bounding box center [735, 175] width 155 height 28
click at [0, 0] on input "No" at bounding box center [0, 0] width 0 height 0
click at [686, 224] on label "No" at bounding box center [735, 231] width 155 height 28
click at [0, 0] on input "No" at bounding box center [0, 0] width 0 height 0
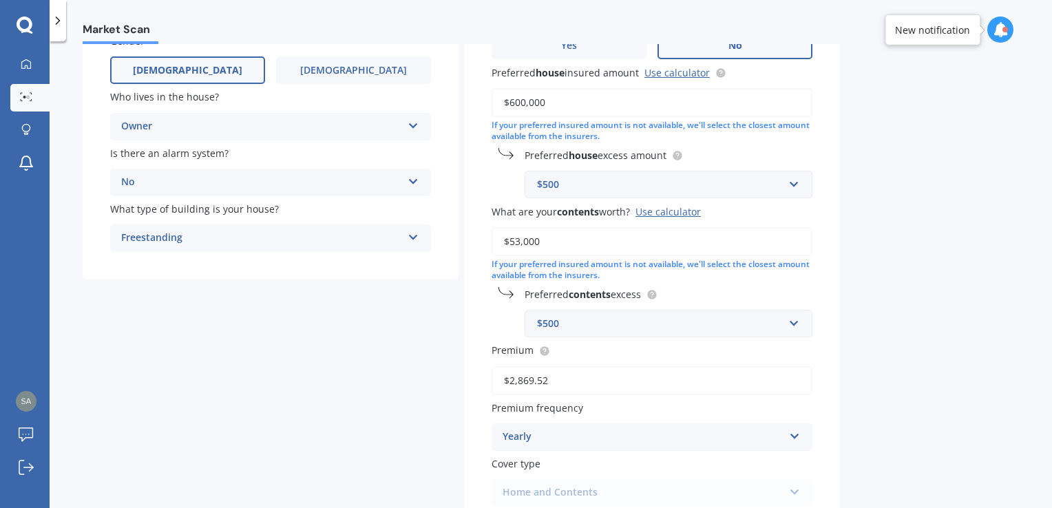
scroll to position [207, 0]
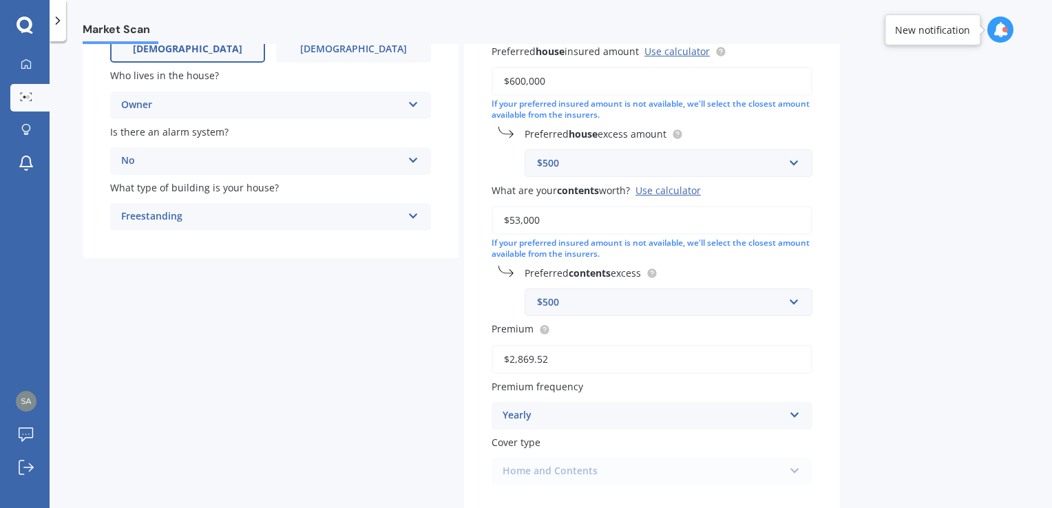
click at [578, 163] on div "$500" at bounding box center [660, 163] width 247 height 15
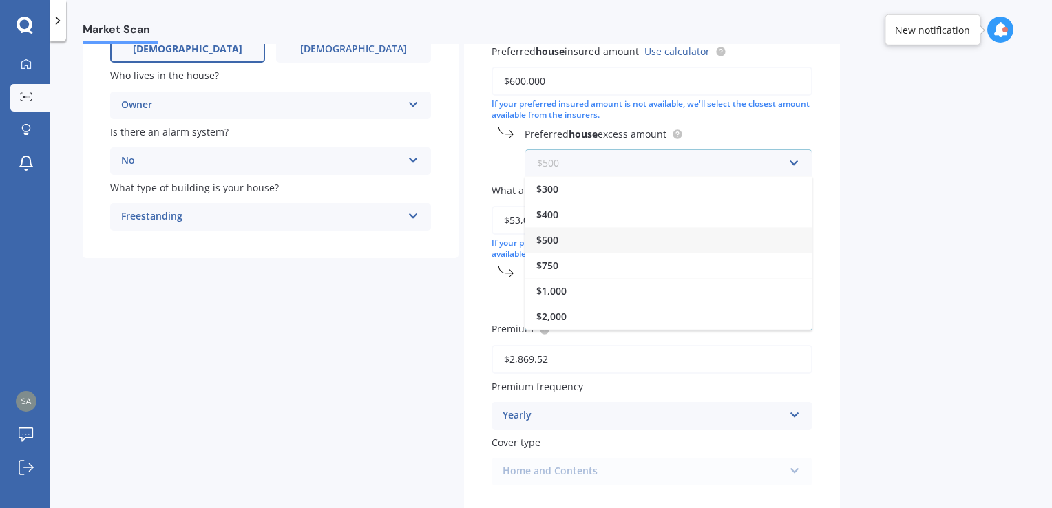
click at [578, 163] on input "text" at bounding box center [663, 163] width 275 height 26
click at [886, 165] on div "Market Scan House & Contents Market Scan 70 % Let's get to know you and see how…" at bounding box center [551, 277] width 1003 height 467
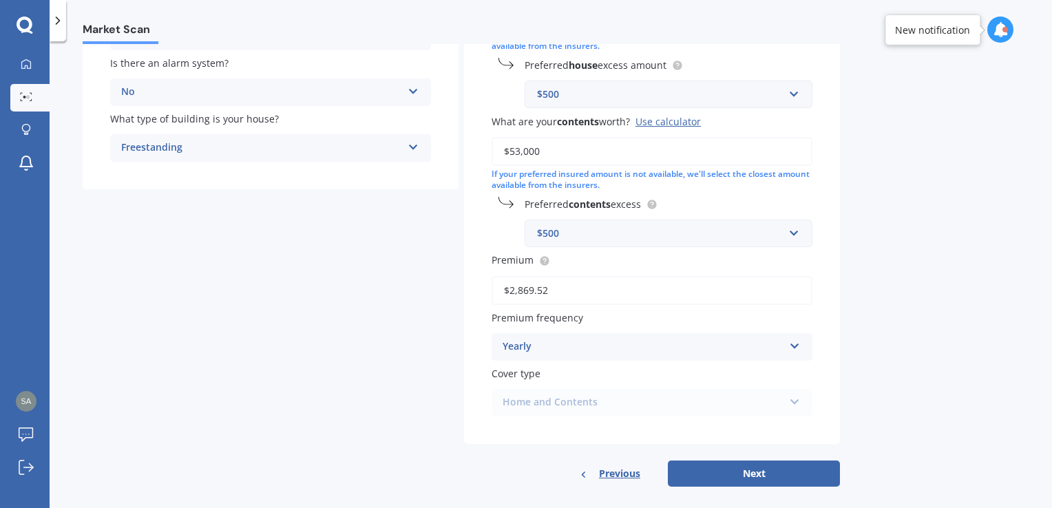
scroll to position [289, 0]
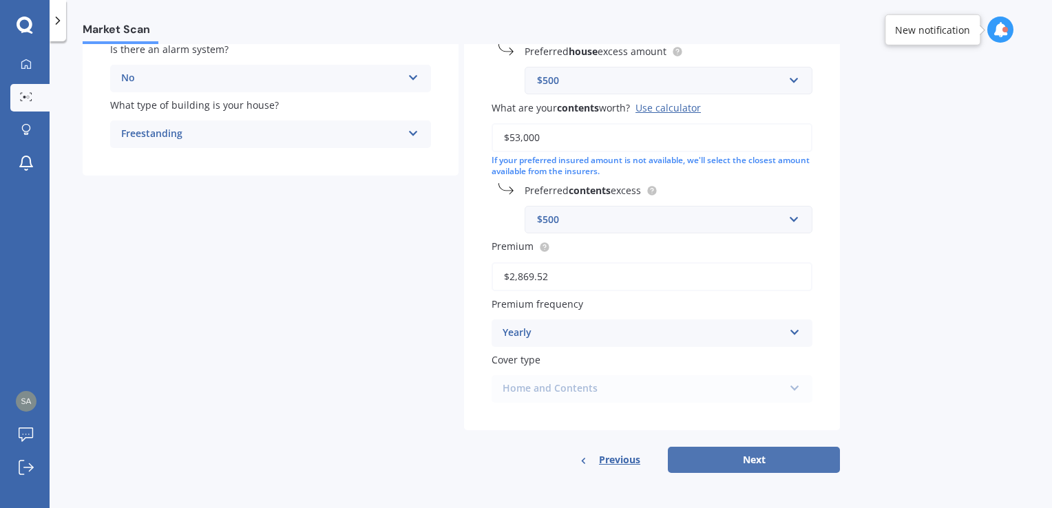
click at [754, 457] on button "Next" at bounding box center [754, 460] width 172 height 26
select select "04"
select select "01"
select select "1997"
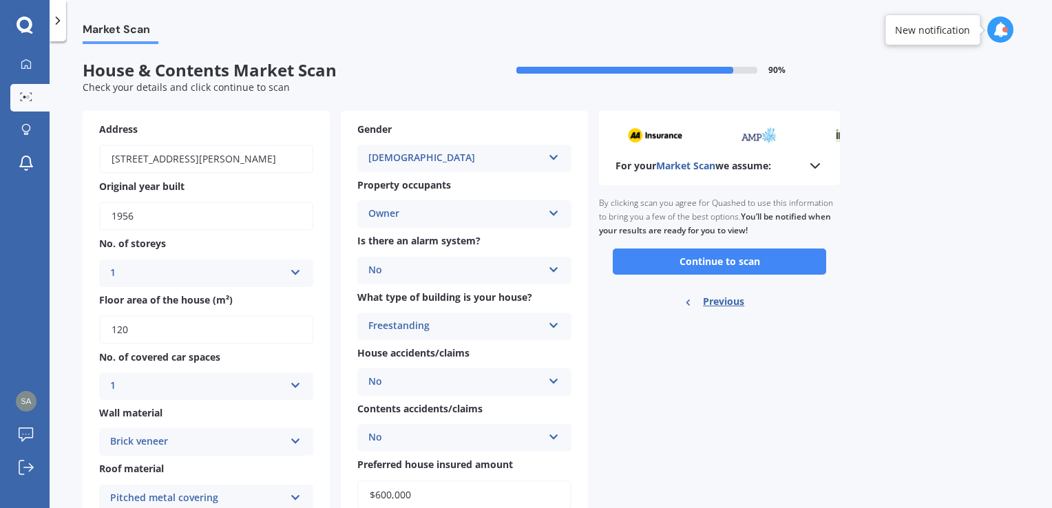
scroll to position [0, 0]
click at [673, 269] on button "Continue to scan" at bounding box center [719, 262] width 213 height 26
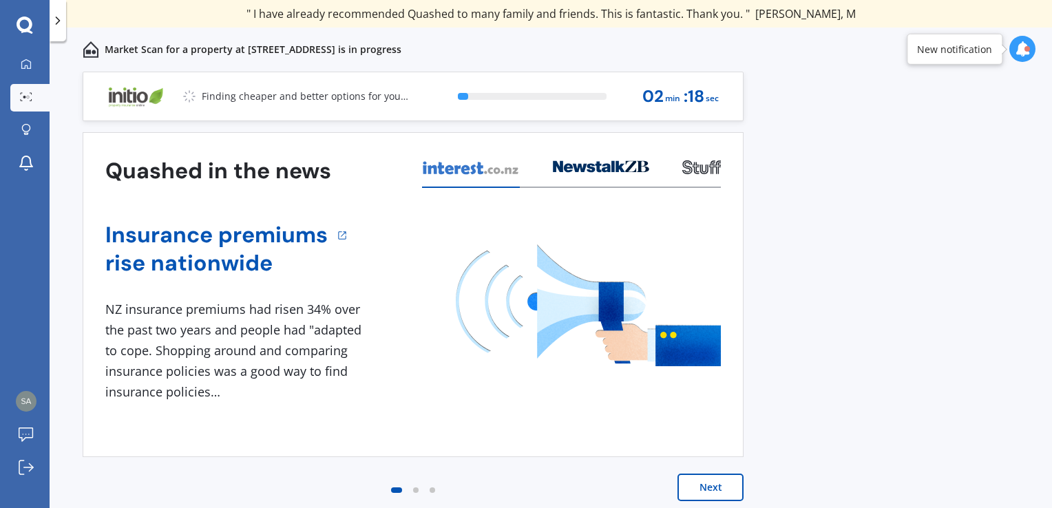
click at [724, 482] on button "Next" at bounding box center [711, 488] width 66 height 28
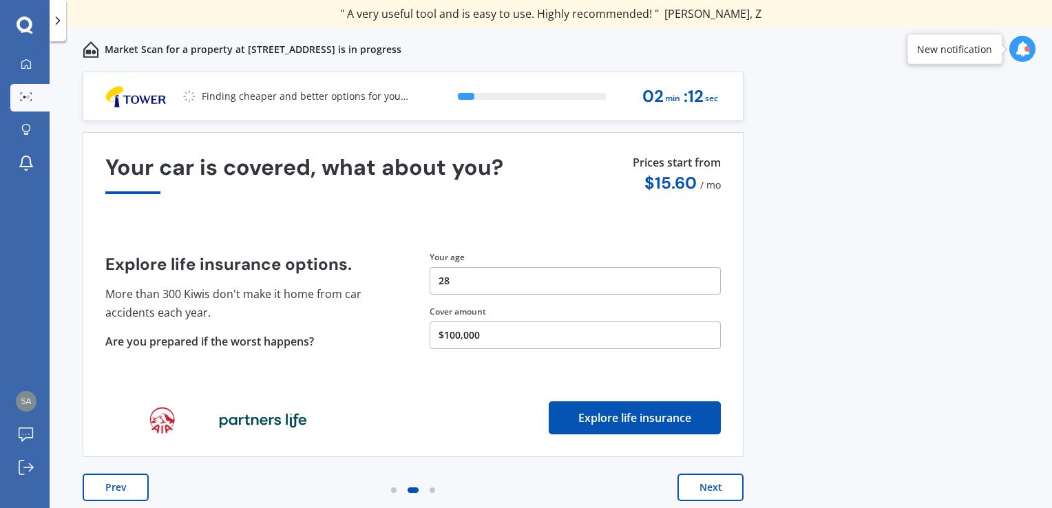
click at [724, 482] on button "Next" at bounding box center [711, 488] width 66 height 28
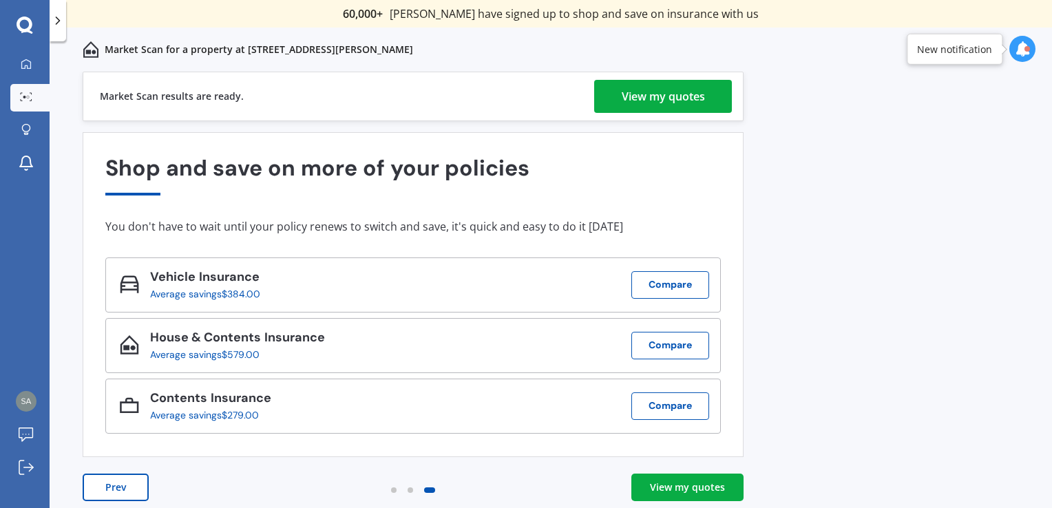
click at [676, 481] on div "View my quotes" at bounding box center [687, 488] width 75 height 14
